Goal: Transaction & Acquisition: Purchase product/service

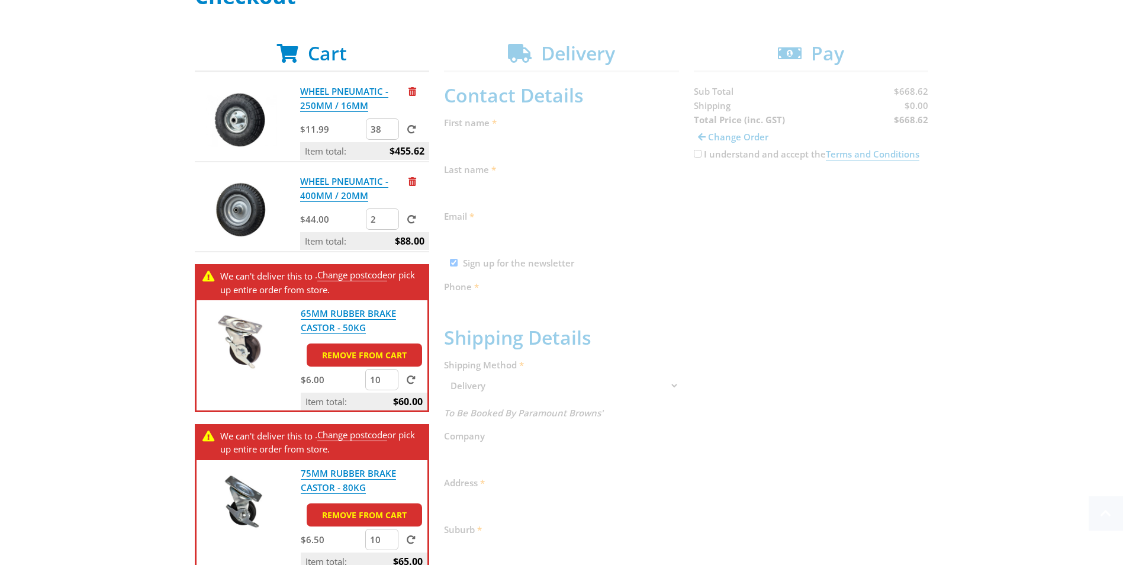
scroll to position [237, 0]
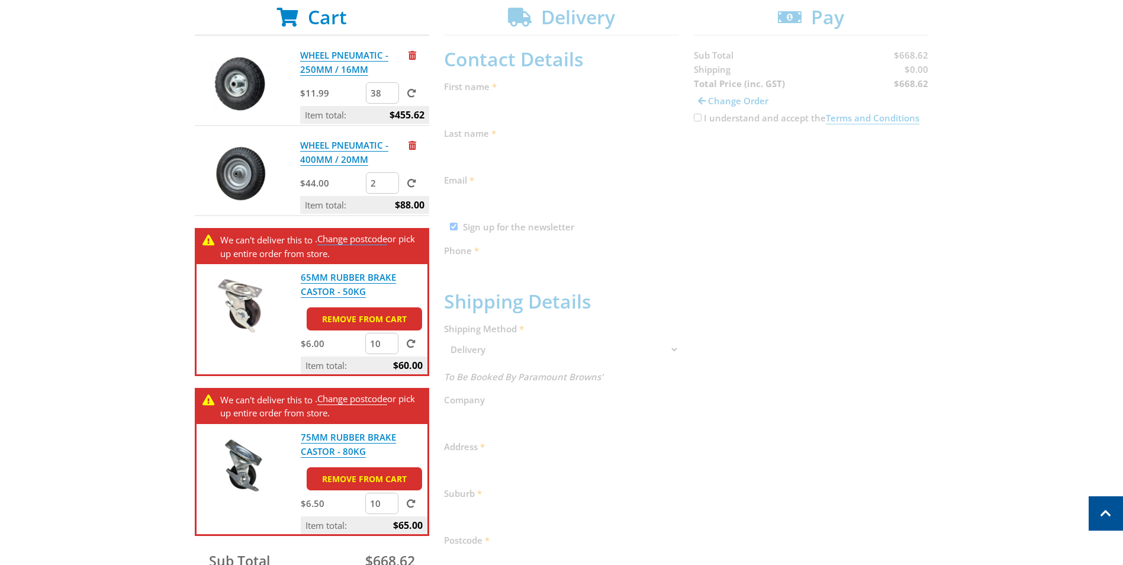
click at [372, 240] on link "Change postcode" at bounding box center [352, 239] width 70 height 12
drag, startPoint x: 383, startPoint y: 344, endPoint x: 354, endPoint y: 329, distance: 32.8
click at [360, 347] on div "$6.00 10" at bounding box center [364, 345] width 127 height 24
type input "0"
click at [397, 320] on link "Remove from cart" at bounding box center [364, 318] width 115 height 23
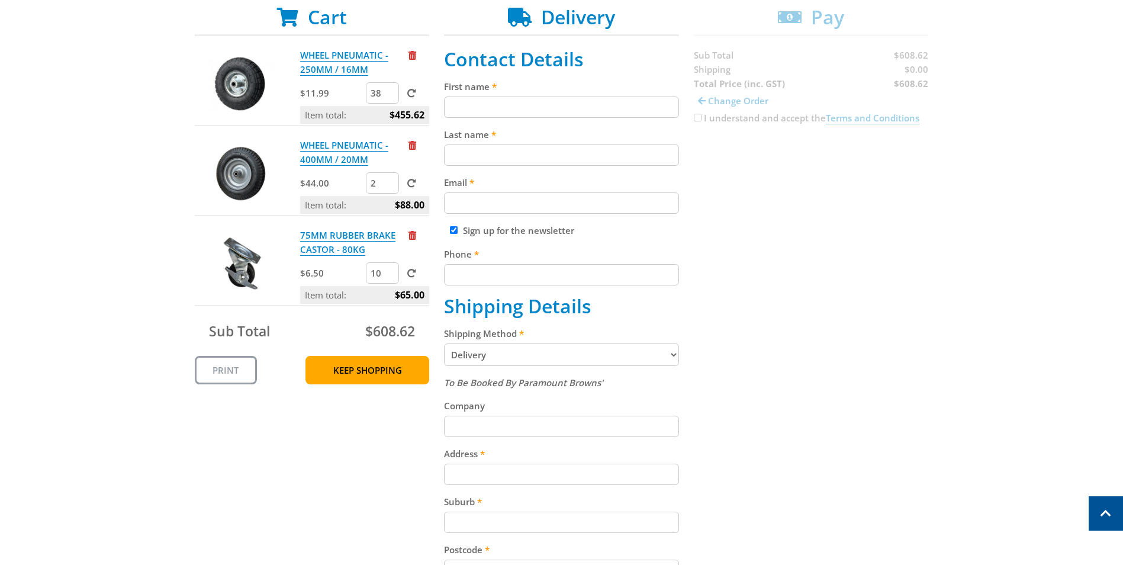
drag, startPoint x: 383, startPoint y: 274, endPoint x: 360, endPoint y: 274, distance: 22.5
click at [360, 274] on div "$6.50 10" at bounding box center [364, 274] width 129 height 24
type input "40"
click at [154, 241] on div "Select your Delivery Method Personal Pick up Available [DATE] Courier Pick up A…" at bounding box center [561, 356] width 1123 height 814
click at [408, 274] on span at bounding box center [411, 273] width 9 height 9
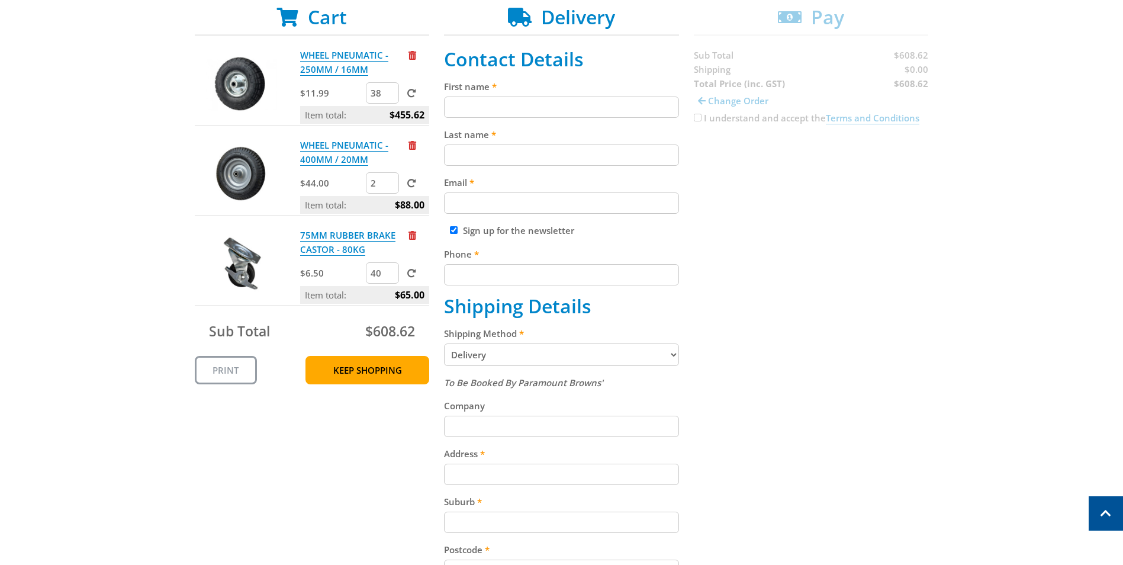
click at [0, 0] on input "submit" at bounding box center [0, 0] width 0 height 0
click at [381, 271] on input "40" at bounding box center [382, 272] width 33 height 21
click at [145, 285] on div "Select your Delivery Method Personal Pick up Available [DATE] Courier Pick up A…" at bounding box center [561, 356] width 1123 height 814
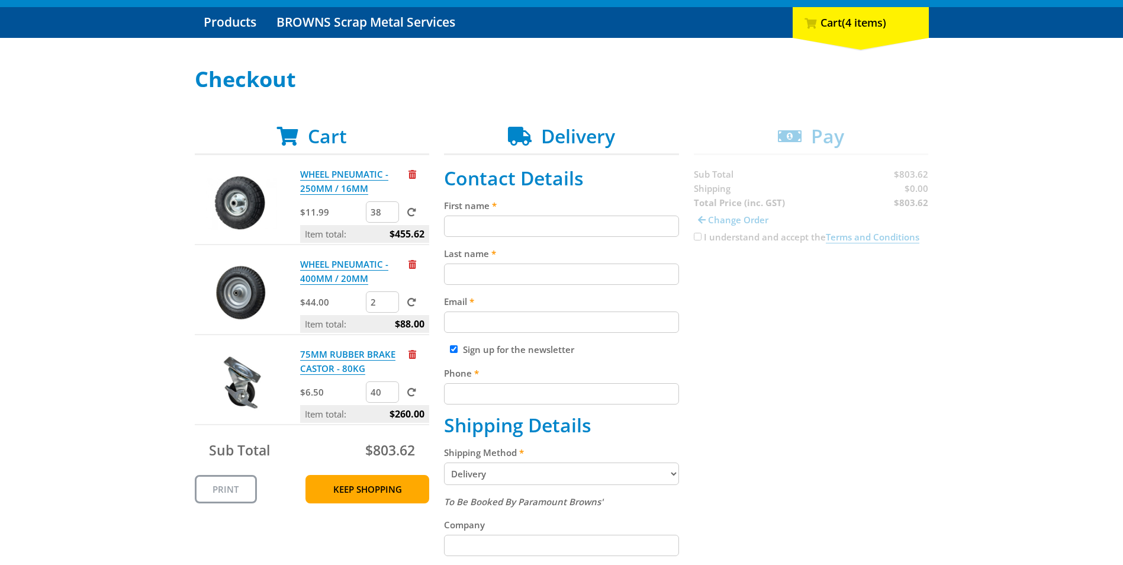
scroll to position [118, 0]
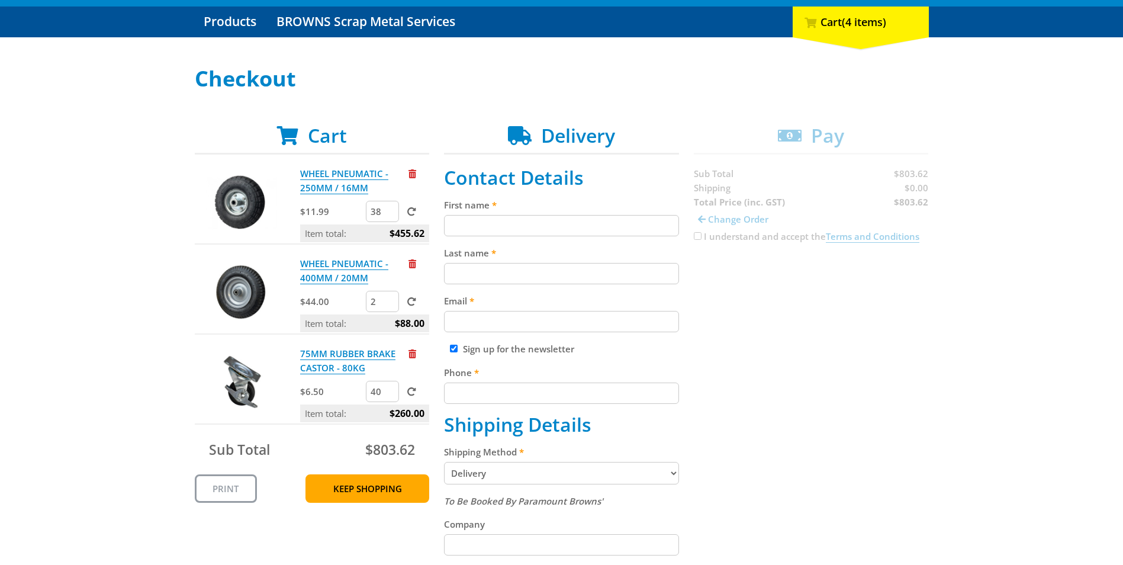
click at [107, 266] on div "Select your Delivery Method Personal Pick up Available [DATE] Courier Pick up A…" at bounding box center [561, 474] width 1123 height 814
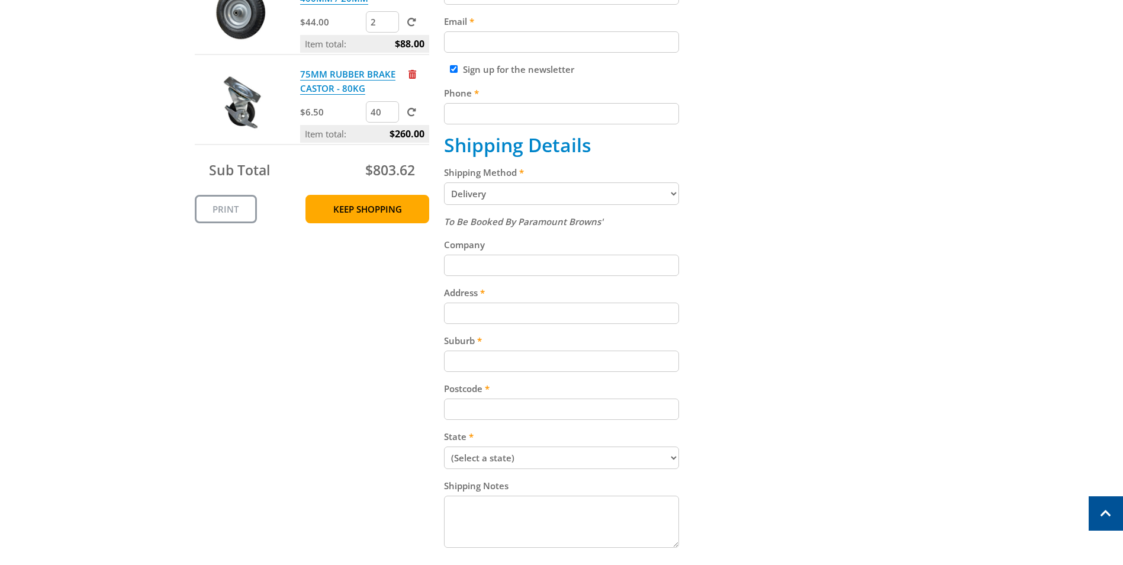
scroll to position [414, 0]
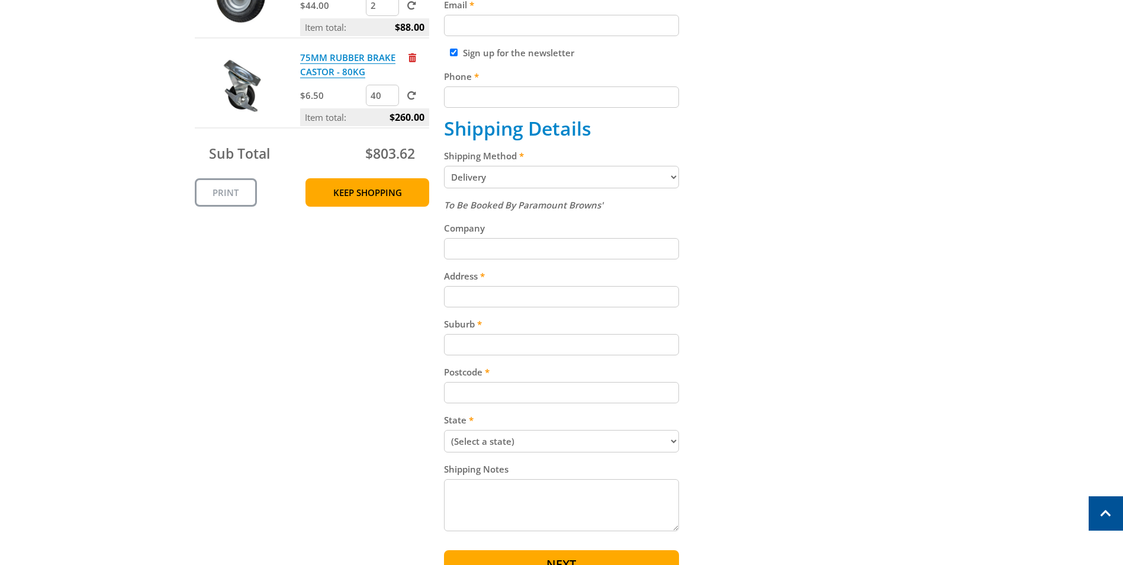
click at [520, 176] on select "Pickup from Gepps Cross Delivery" at bounding box center [561, 177] width 235 height 22
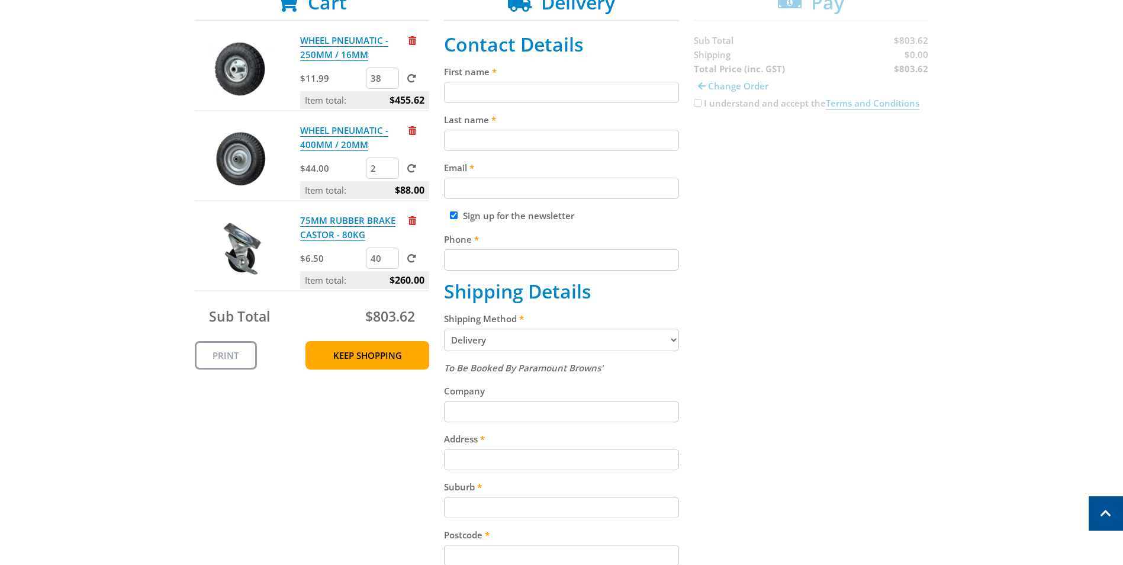
scroll to position [0, 0]
